Goal: Task Accomplishment & Management: Manage account settings

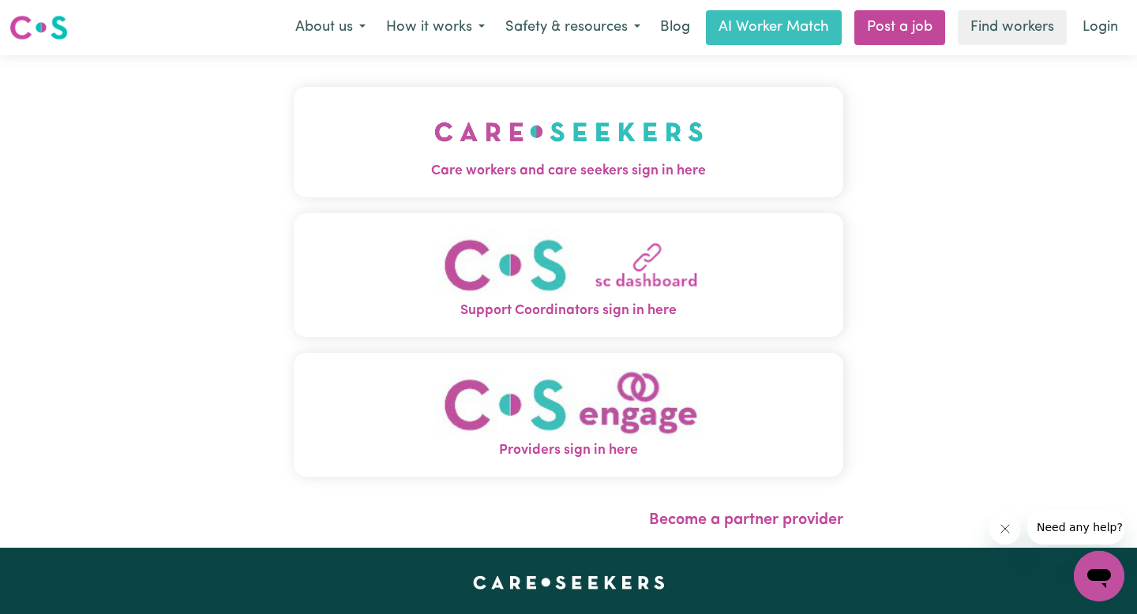
click at [559, 159] on img "Care workers and care seekers sign in here" at bounding box center [568, 132] width 269 height 58
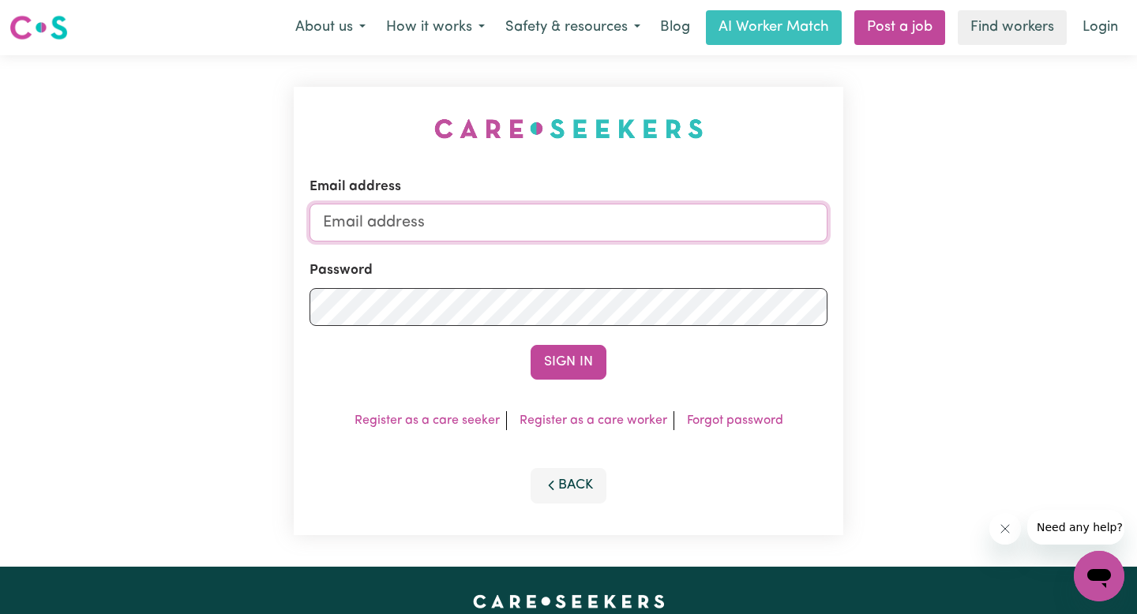
click at [477, 228] on input "Email address" at bounding box center [568, 223] width 518 height 38
type input "[PERSON_NAME][EMAIL_ADDRESS][DOMAIN_NAME]"
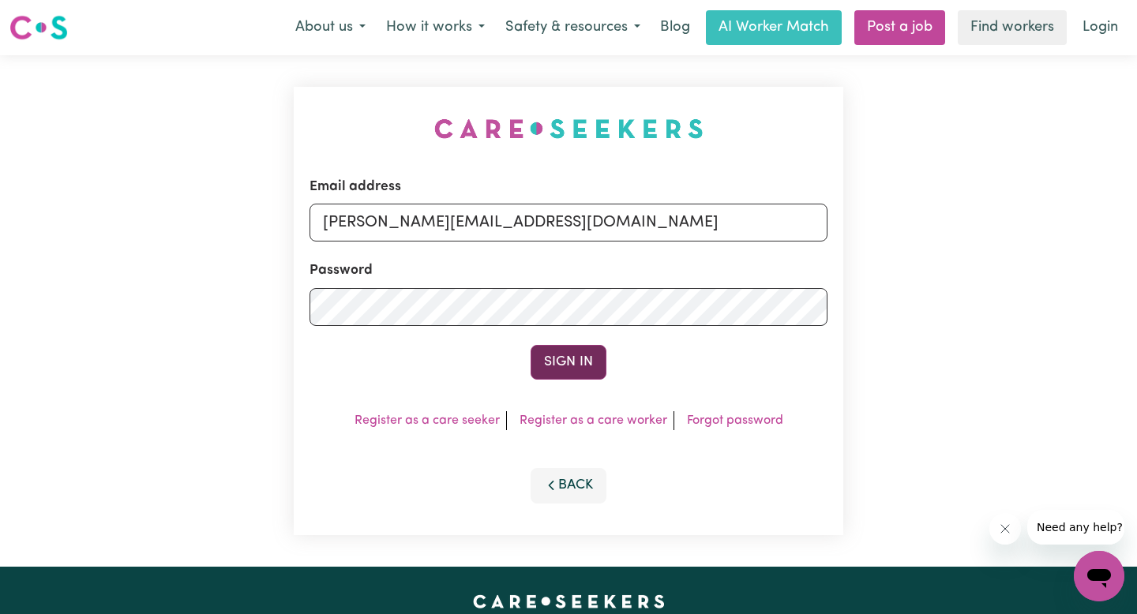
click at [538, 370] on button "Sign In" at bounding box center [568, 362] width 76 height 35
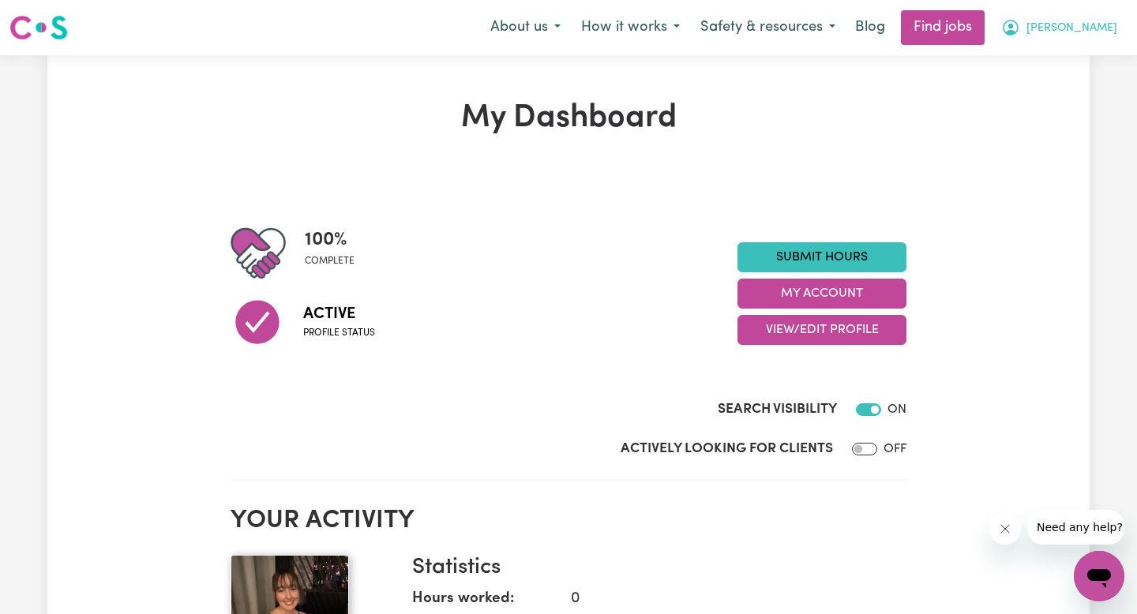
click at [1090, 41] on button "[PERSON_NAME]" at bounding box center [1059, 27] width 137 height 33
click at [1066, 74] on link "My Account" at bounding box center [1064, 62] width 125 height 30
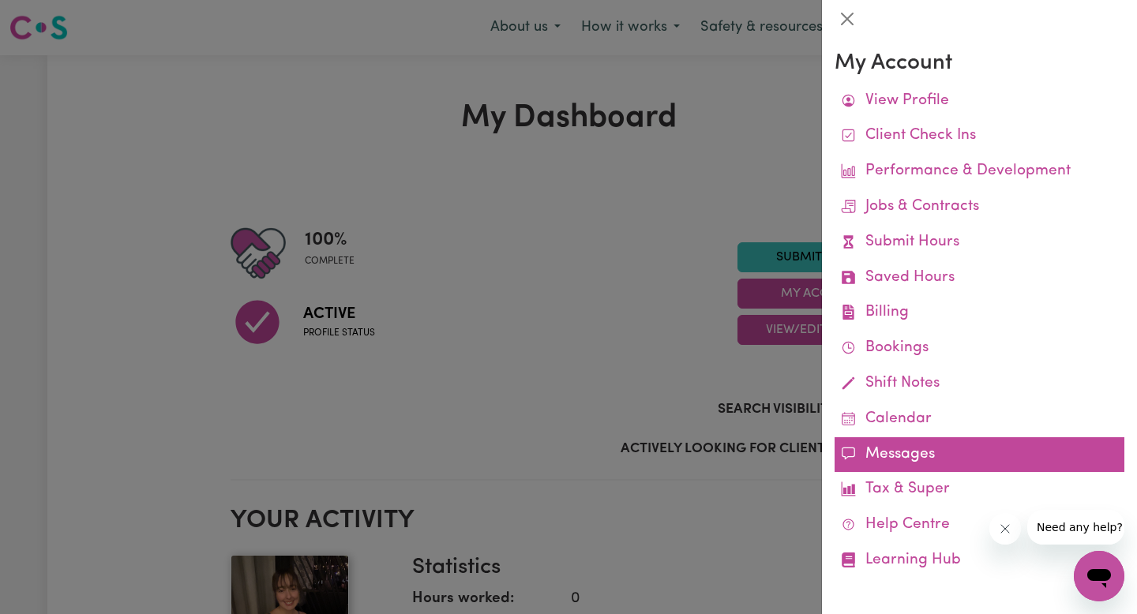
click at [914, 451] on link "Messages" at bounding box center [979, 455] width 290 height 36
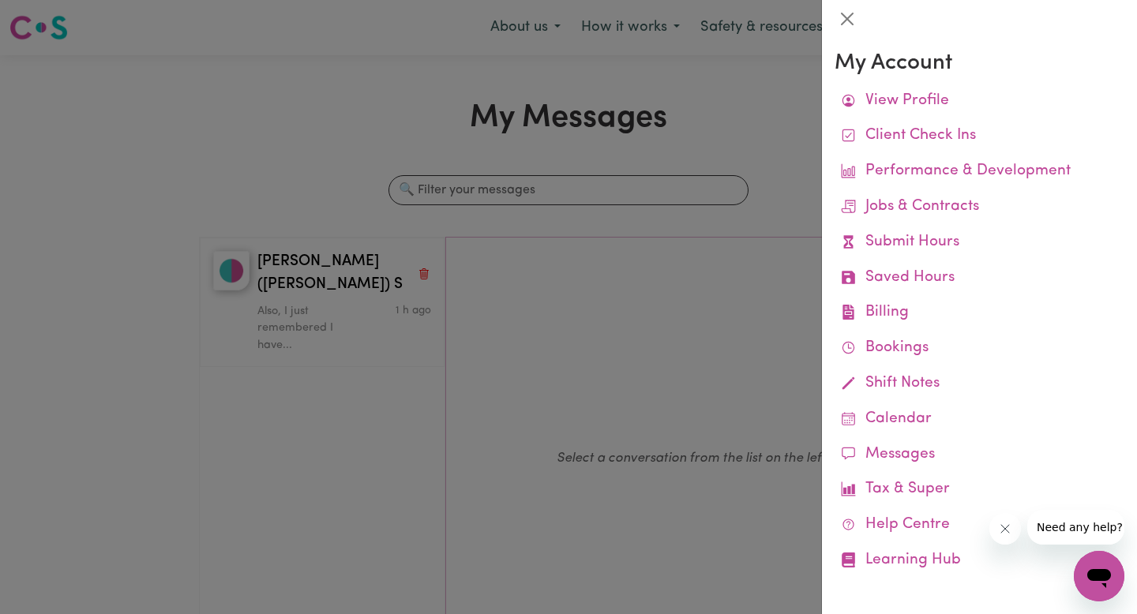
click at [691, 242] on div at bounding box center [568, 307] width 1137 height 614
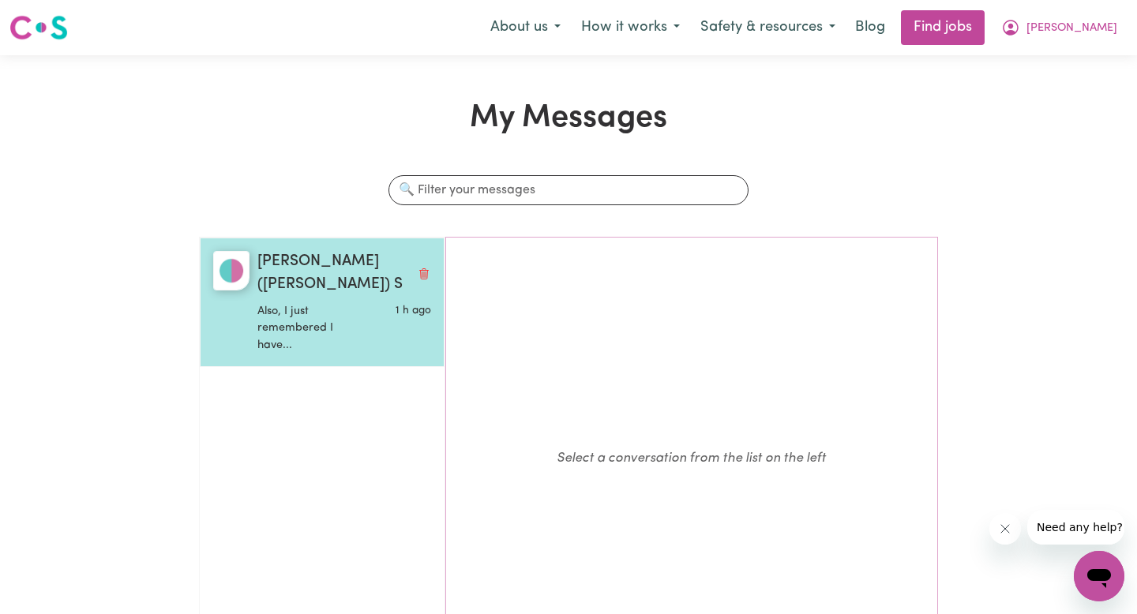
click at [343, 303] on p "Also, I just remembered I have..." at bounding box center [315, 328] width 116 height 51
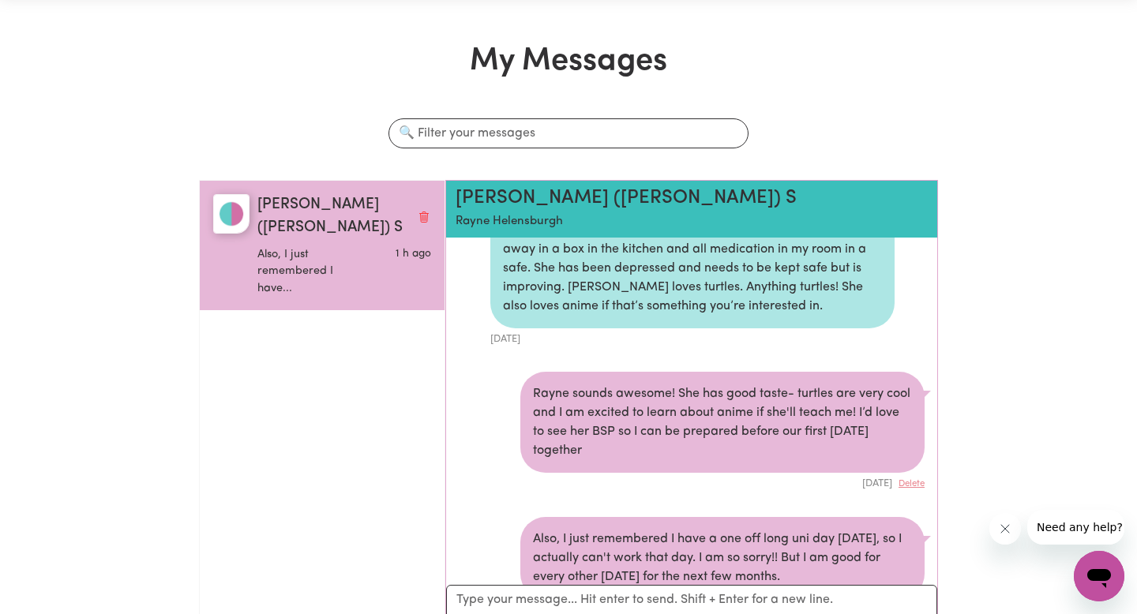
scroll to position [84, 0]
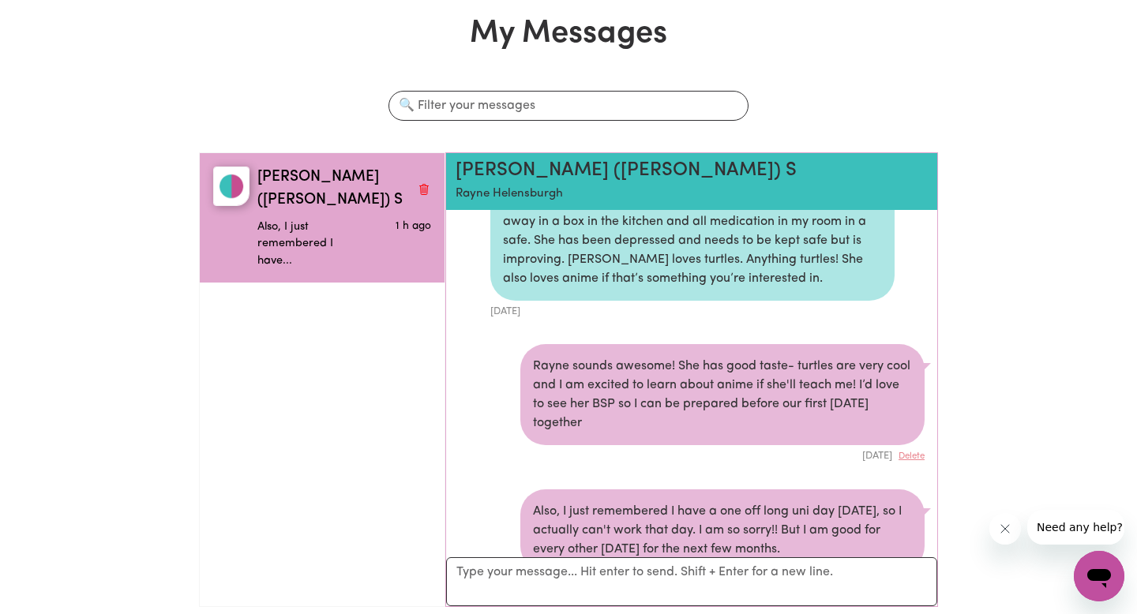
click at [528, 166] on h2 "[PERSON_NAME] ([PERSON_NAME]) S" at bounding box center [651, 170] width 393 height 23
click at [474, 167] on h2 "[PERSON_NAME] ([PERSON_NAME]) S" at bounding box center [651, 170] width 393 height 23
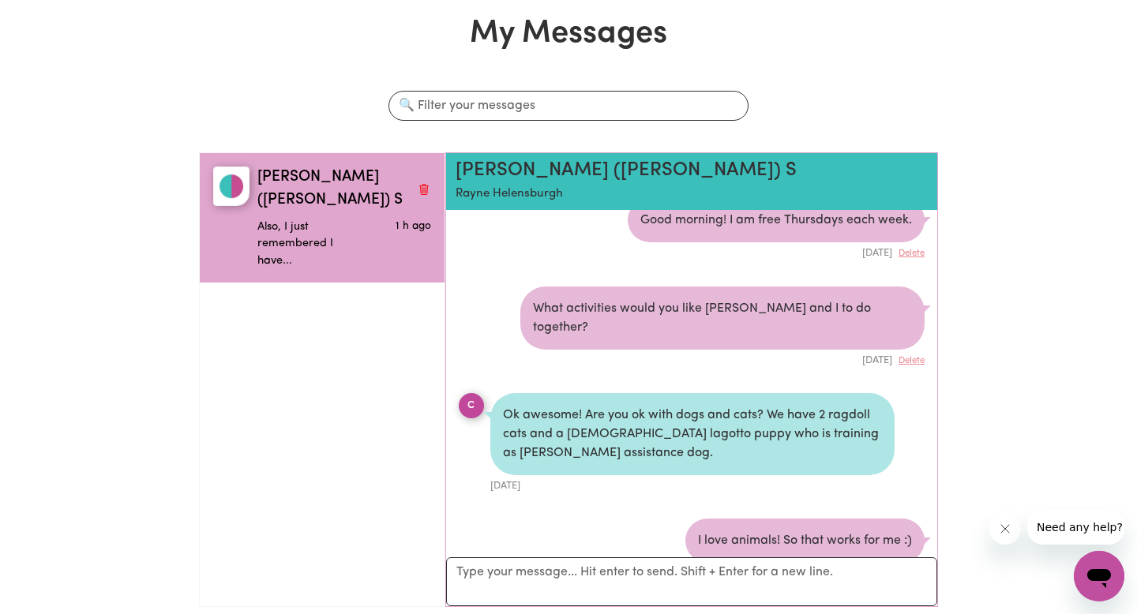
scroll to position [0, 0]
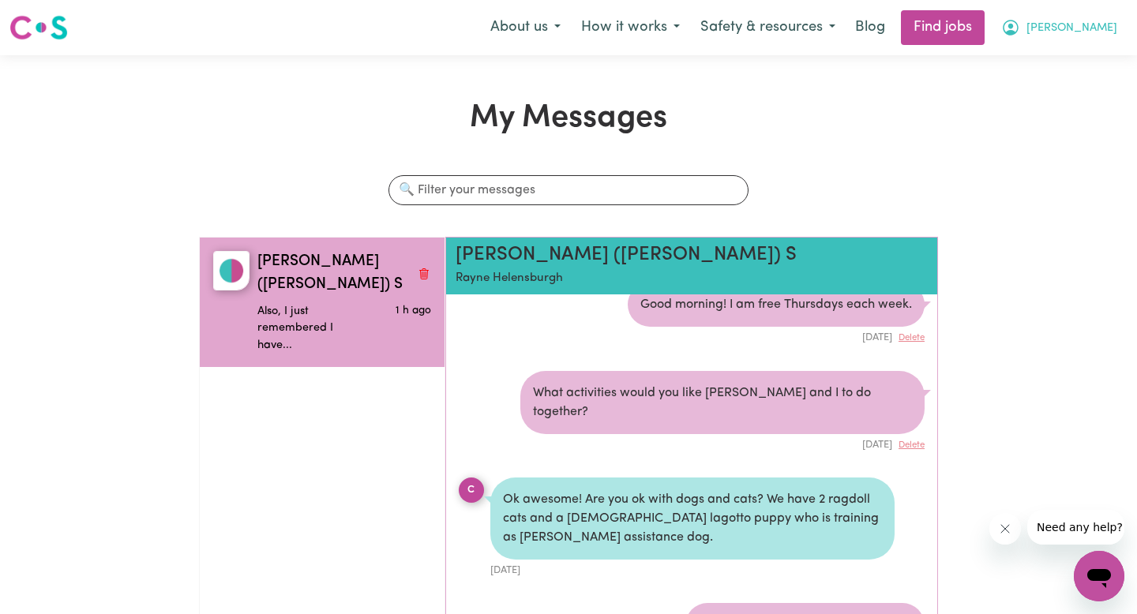
click at [1077, 34] on button "[PERSON_NAME]" at bounding box center [1059, 27] width 137 height 33
click at [1057, 54] on link "My Account" at bounding box center [1064, 62] width 125 height 30
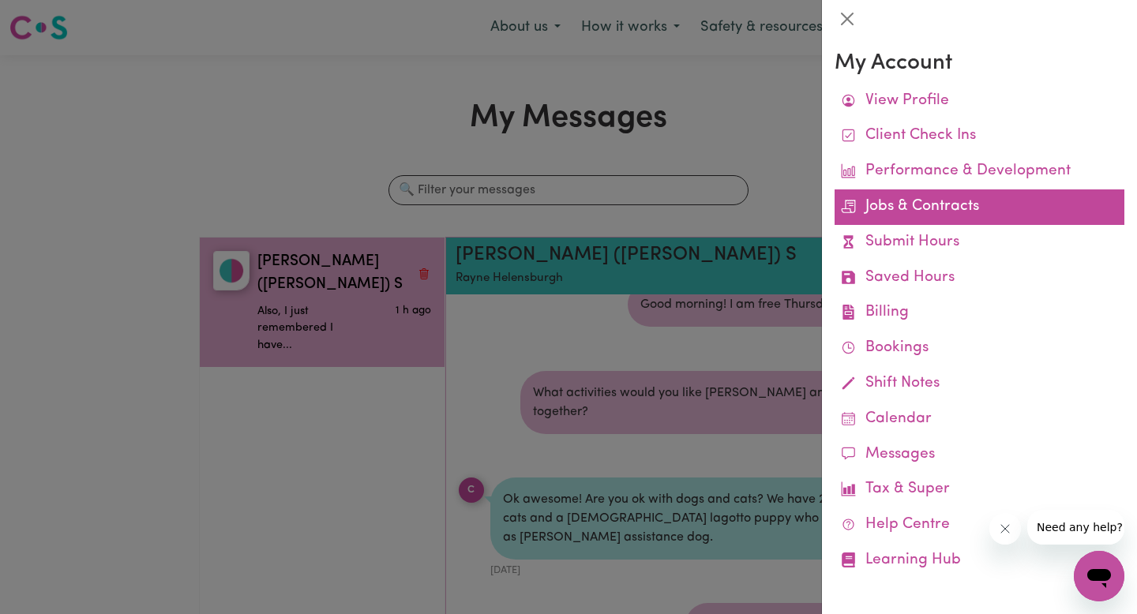
click at [922, 214] on link "Jobs & Contracts" at bounding box center [979, 207] width 290 height 36
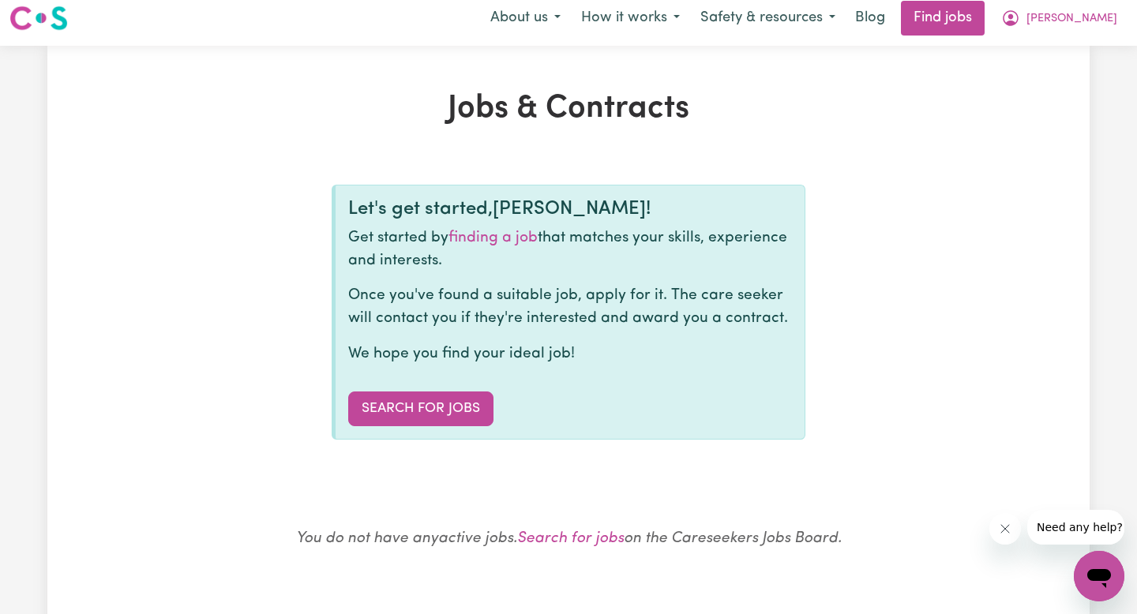
scroll to position [11, 0]
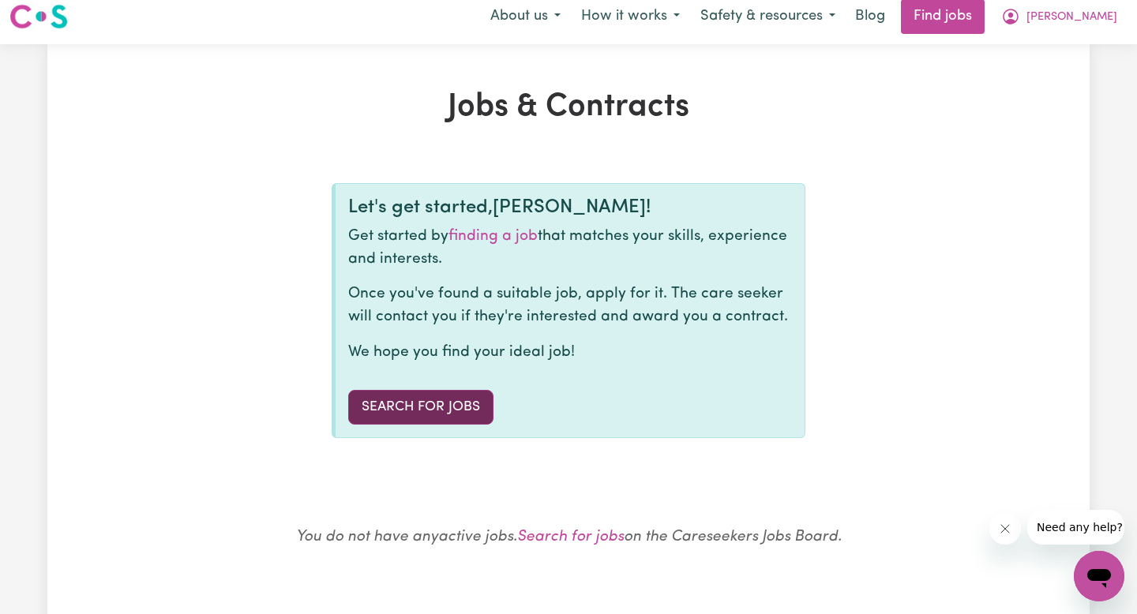
click at [406, 411] on link "Search for Jobs" at bounding box center [420, 407] width 145 height 35
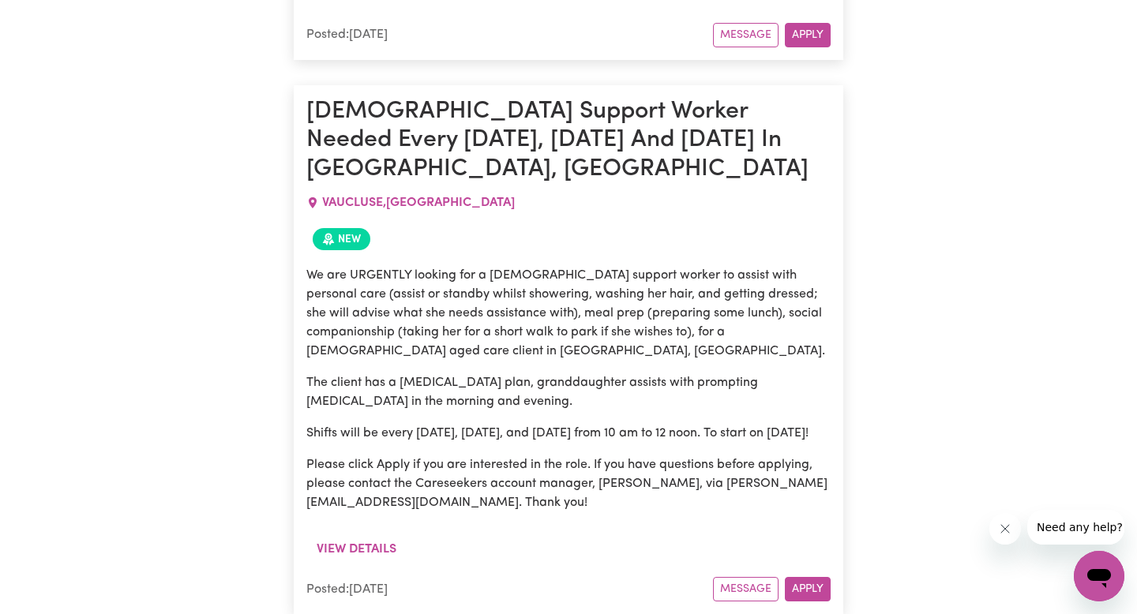
scroll to position [3387, 0]
